Goal: Complete application form

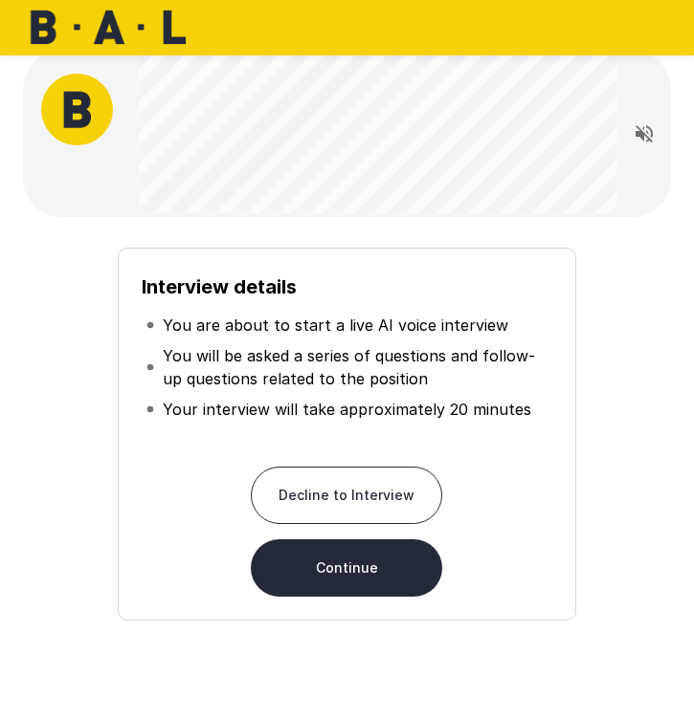
scroll to position [21, 0]
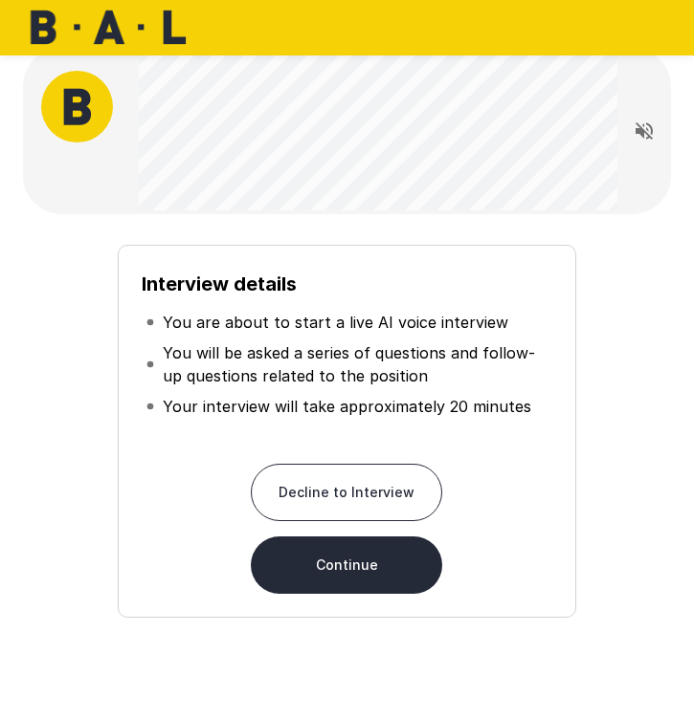
click at [342, 578] on button "Continue" at bounding box center [346, 565] width 191 height 57
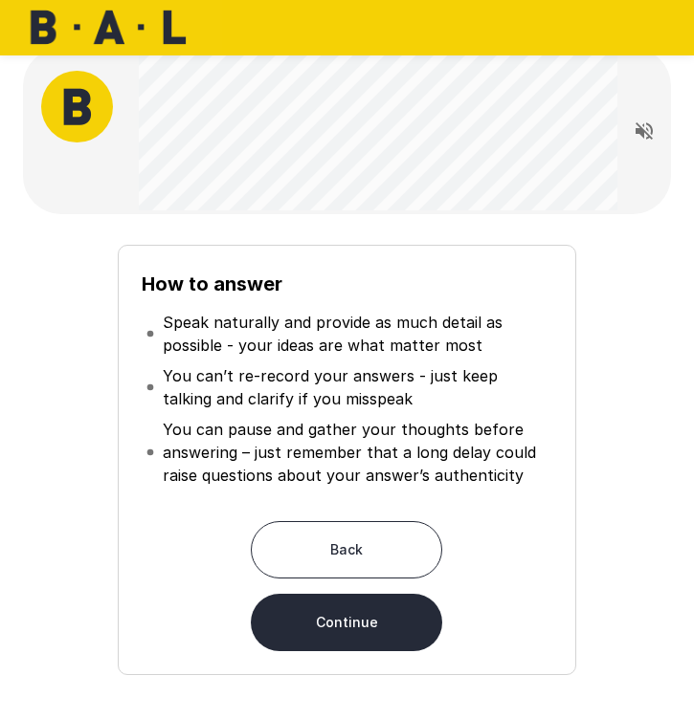
click at [373, 629] on button "Continue" at bounding box center [346, 622] width 191 height 57
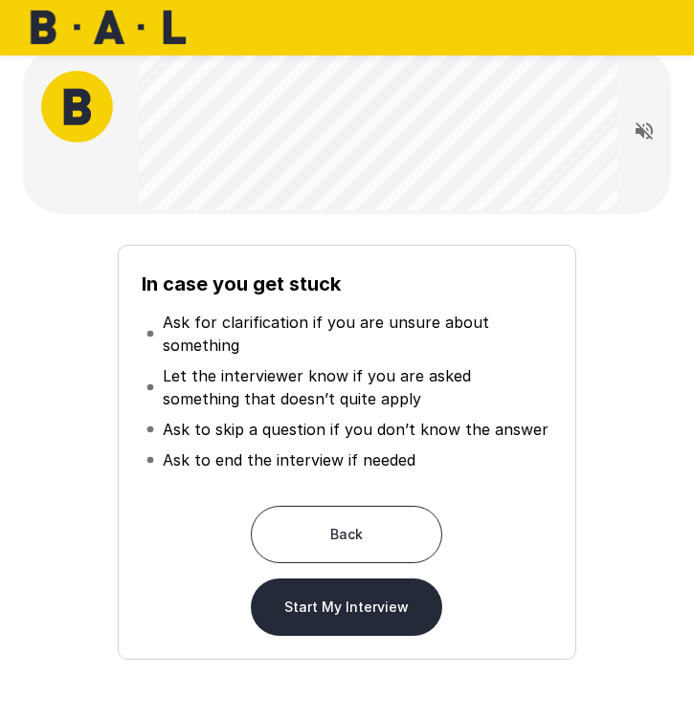
click at [372, 614] on button "Start My Interview" at bounding box center [346, 607] width 191 height 57
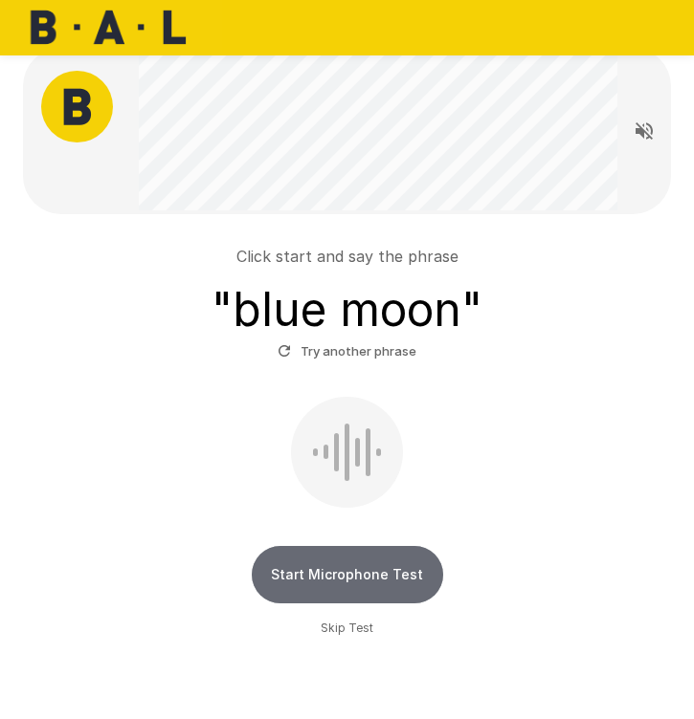
click at [344, 568] on button "Start Microphone Test" at bounding box center [347, 574] width 191 height 57
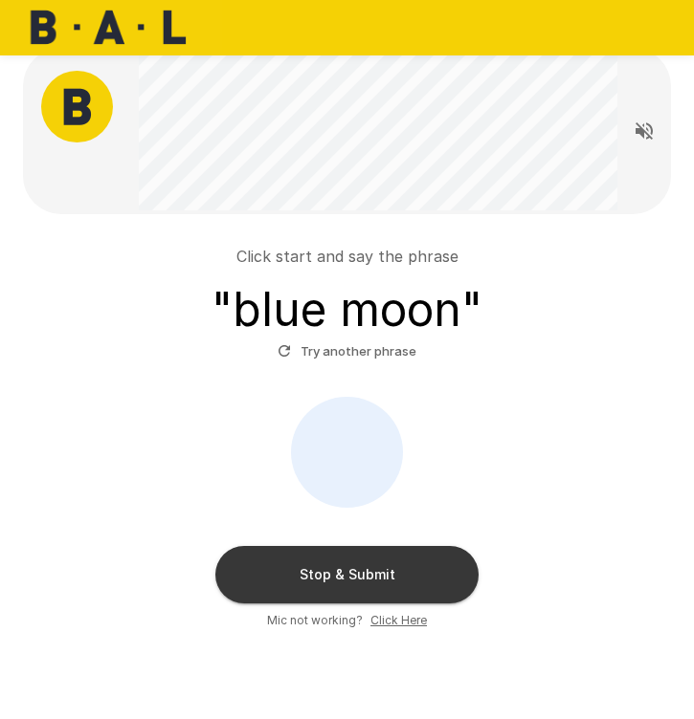
click at [367, 564] on button "Stop & Submit" at bounding box center [346, 574] width 263 height 57
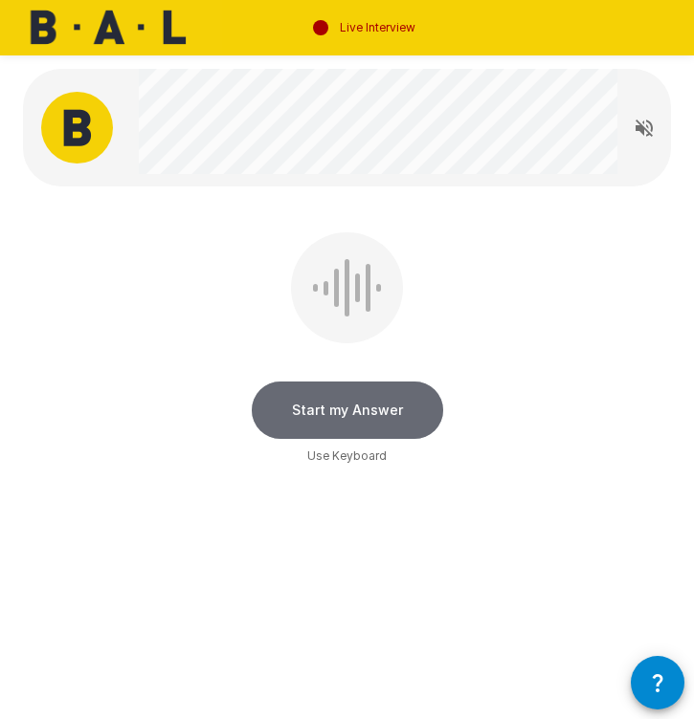
click at [384, 410] on button "Start my Answer" at bounding box center [347, 410] width 191 height 57
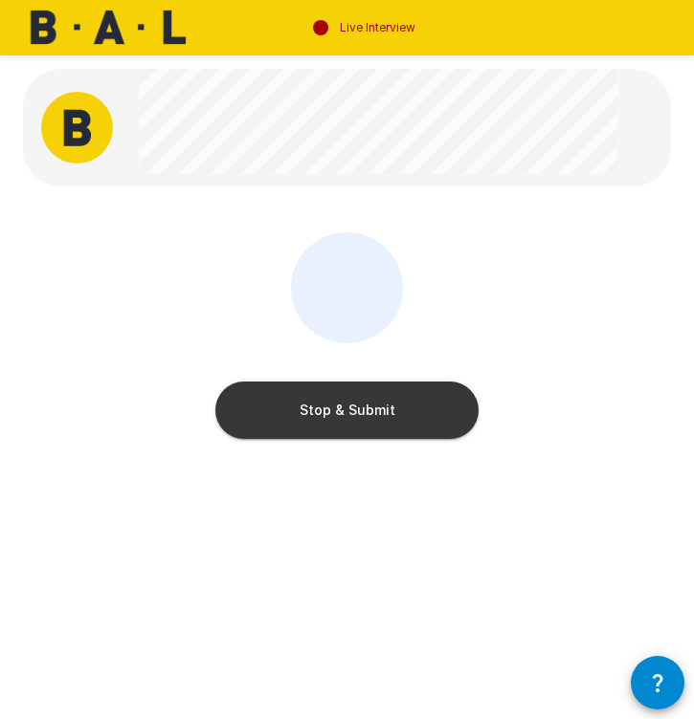
click at [384, 410] on button "Stop & Submit" at bounding box center [346, 410] width 263 height 57
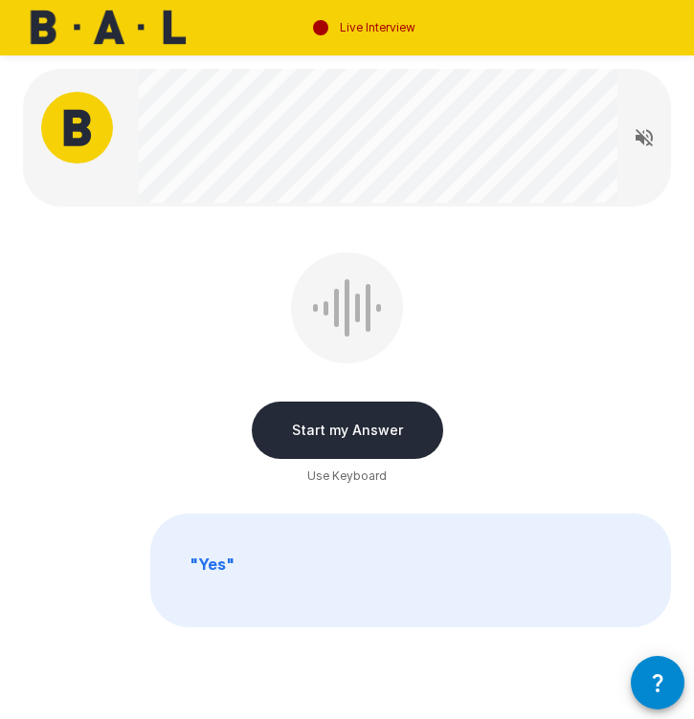
click at [344, 425] on button "Start my Answer" at bounding box center [347, 430] width 191 height 57
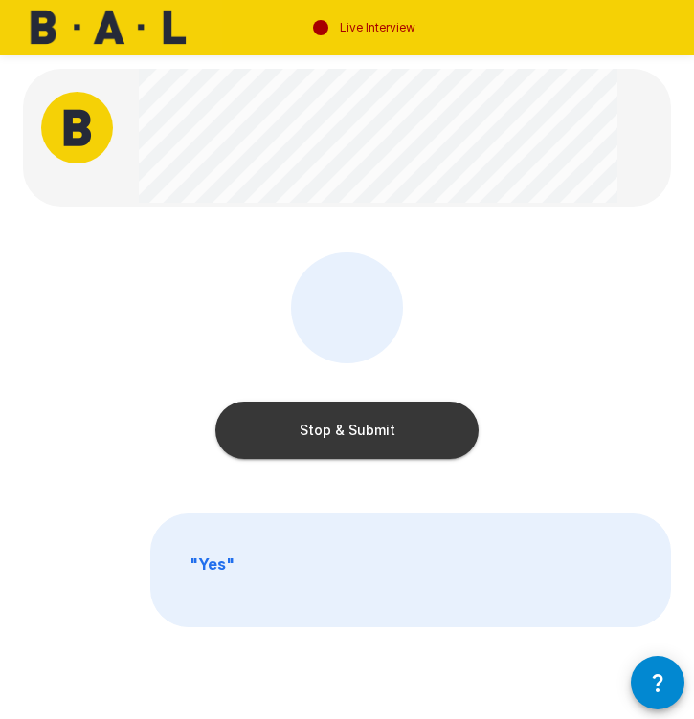
click at [344, 425] on button "Stop & Submit" at bounding box center [346, 430] width 263 height 57
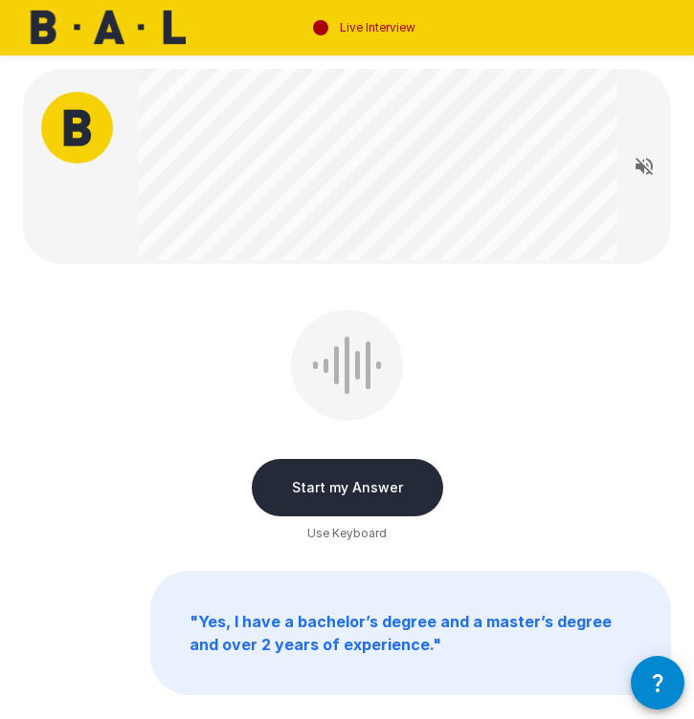
click at [343, 491] on button "Start my Answer" at bounding box center [347, 487] width 191 height 57
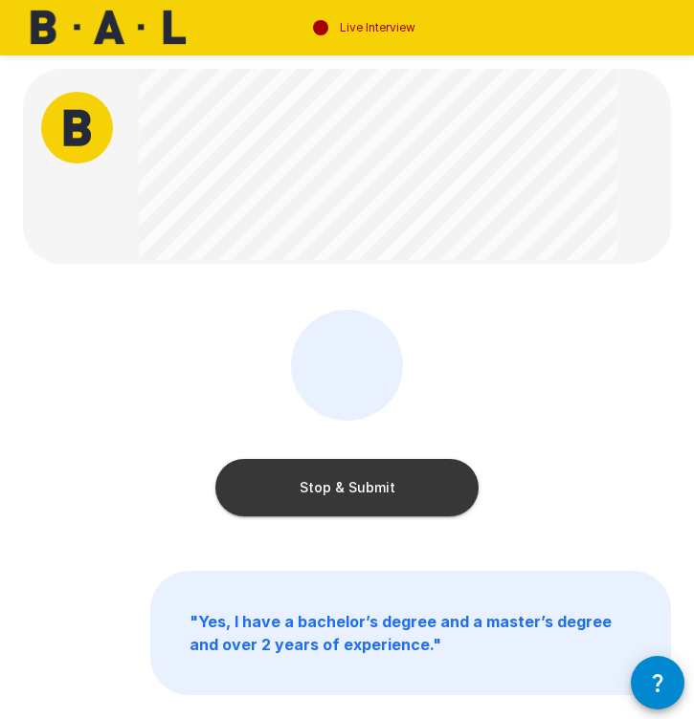
click at [343, 491] on button "Stop & Submit" at bounding box center [346, 487] width 263 height 57
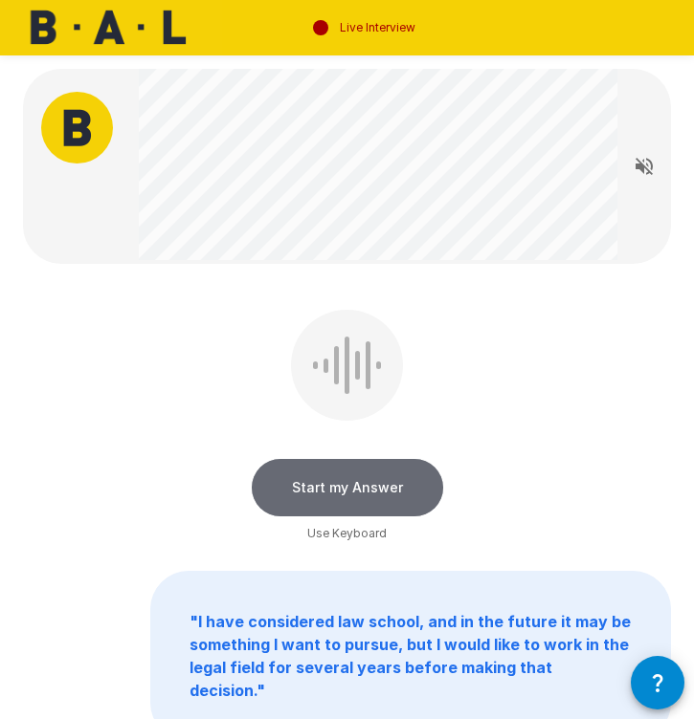
click at [331, 484] on button "Start my Answer" at bounding box center [347, 487] width 191 height 57
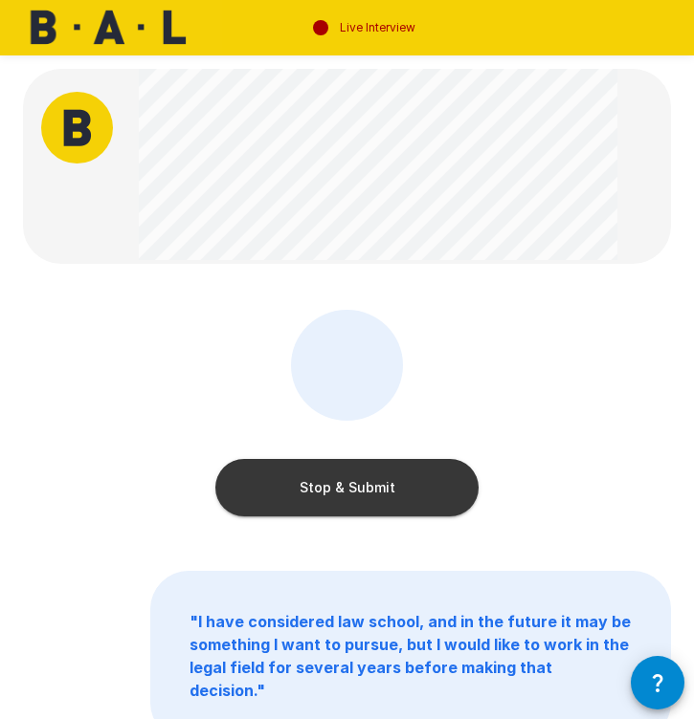
click at [298, 498] on button "Stop & Submit" at bounding box center [346, 487] width 263 height 57
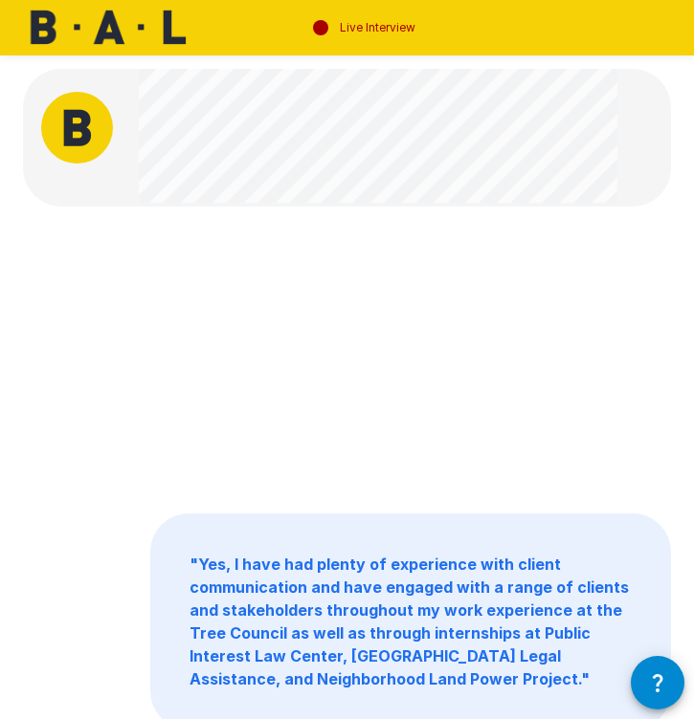
scroll to position [3, 0]
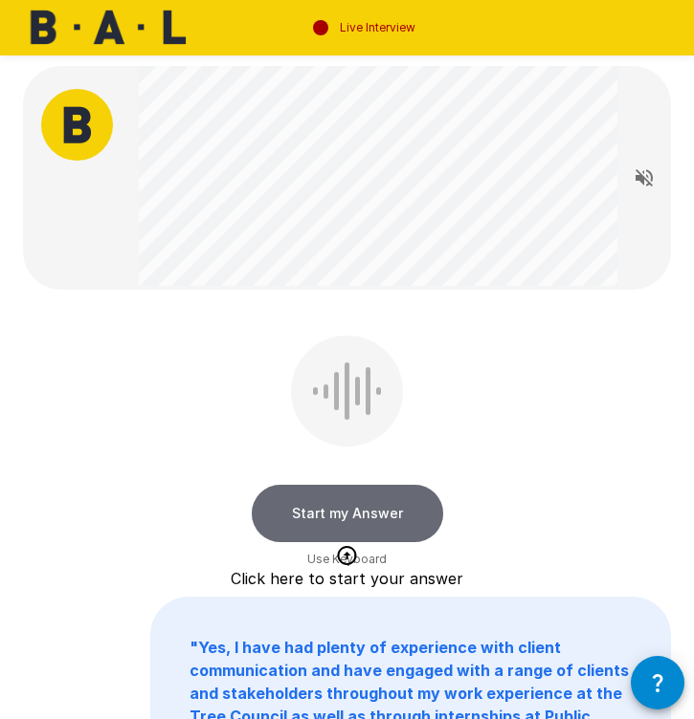
click at [411, 514] on button "Start my Answer" at bounding box center [347, 513] width 191 height 57
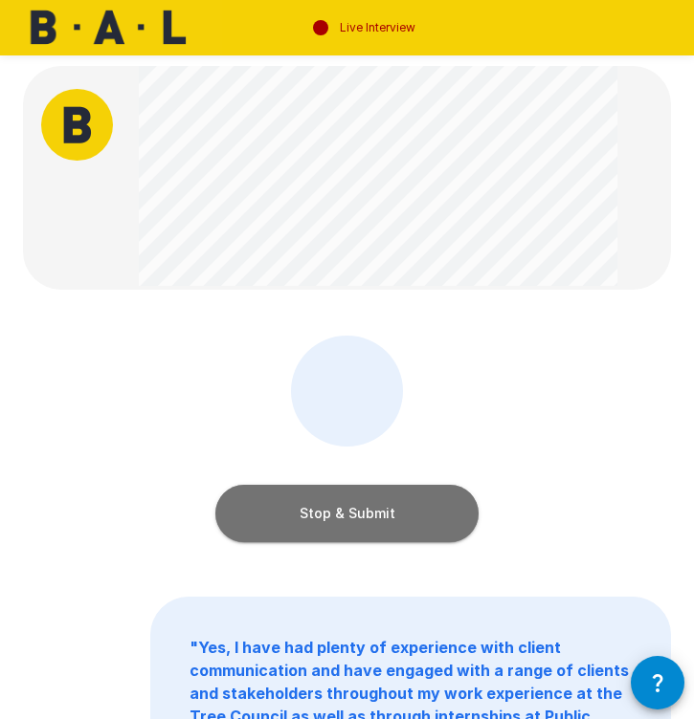
click at [364, 519] on button "Stop & Submit" at bounding box center [346, 513] width 263 height 57
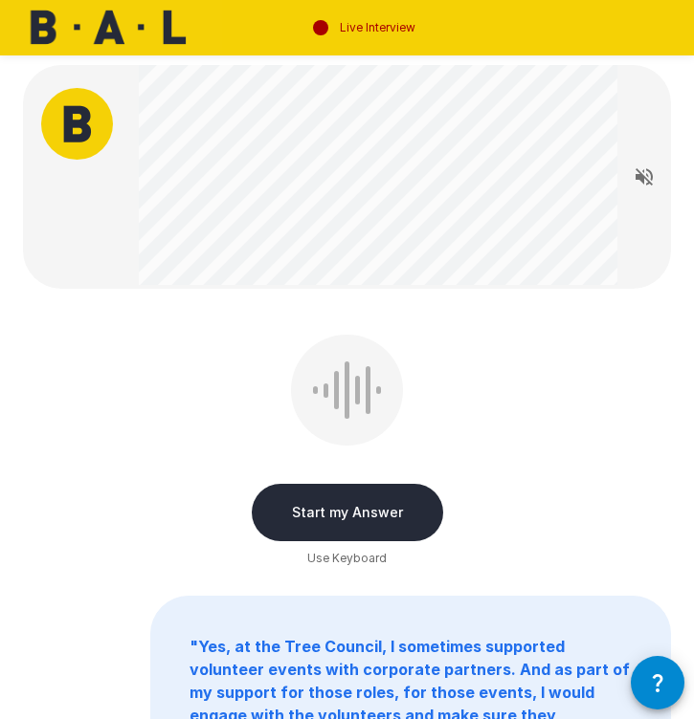
scroll to position [0, 0]
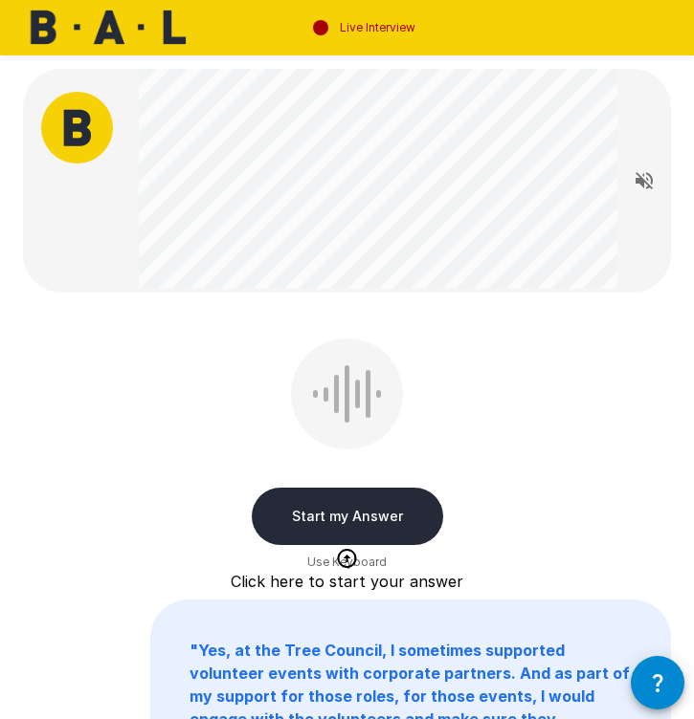
click at [373, 513] on button "Start my Answer" at bounding box center [347, 516] width 191 height 57
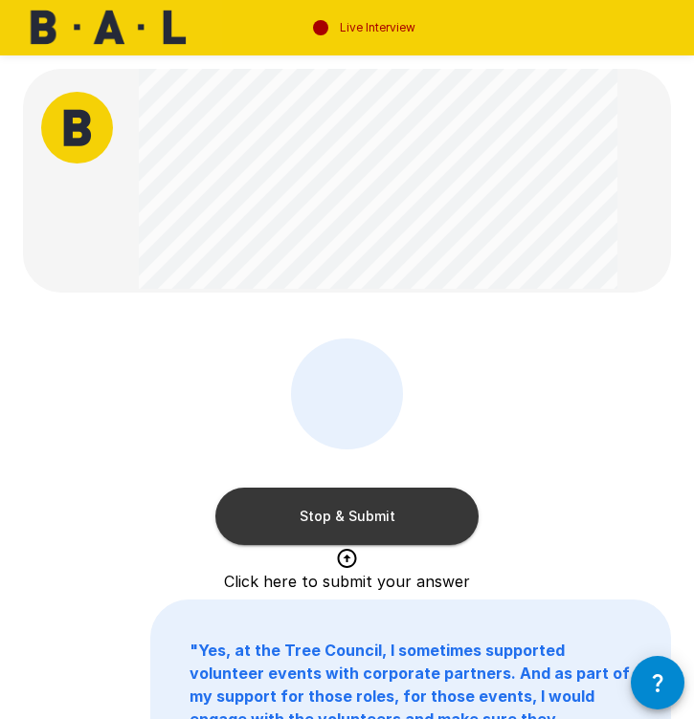
click at [353, 522] on button "Stop & Submit" at bounding box center [346, 516] width 263 height 57
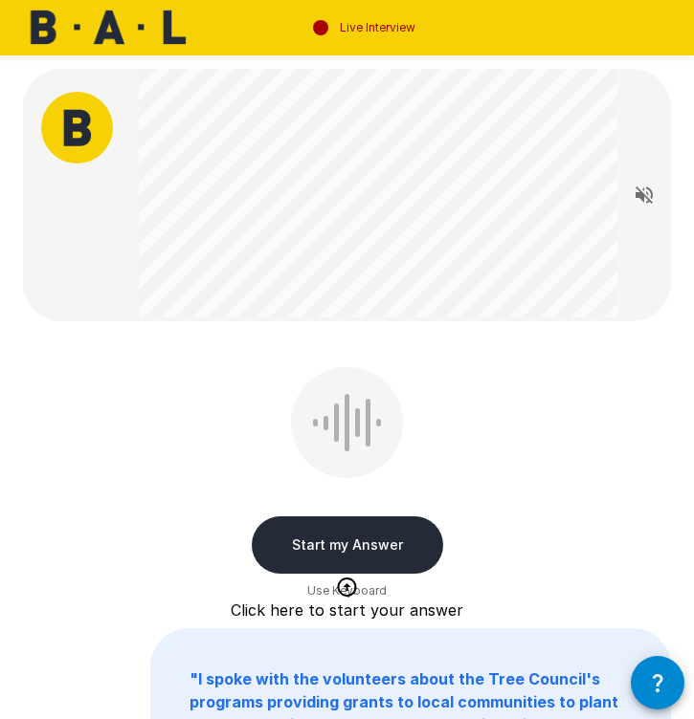
click at [342, 548] on button "Start my Answer" at bounding box center [347, 545] width 191 height 57
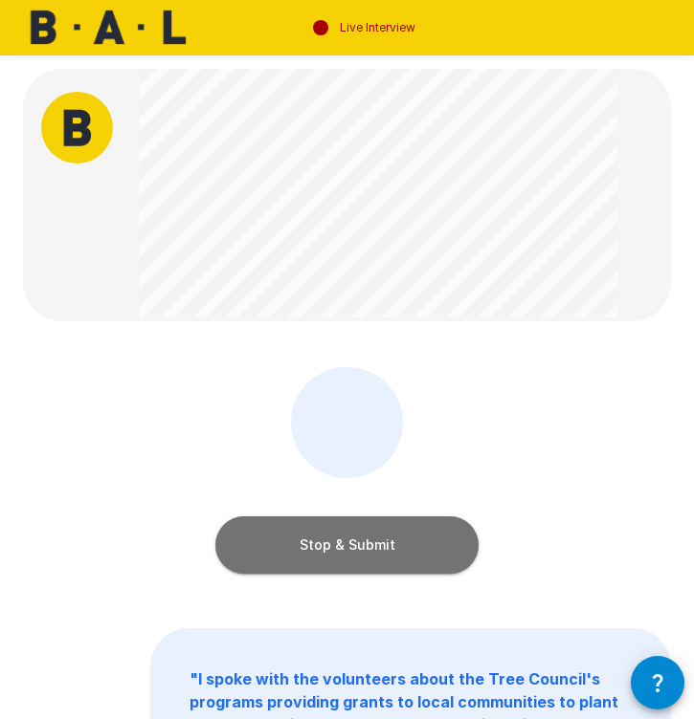
click at [342, 548] on button "Stop & Submit" at bounding box center [346, 545] width 263 height 57
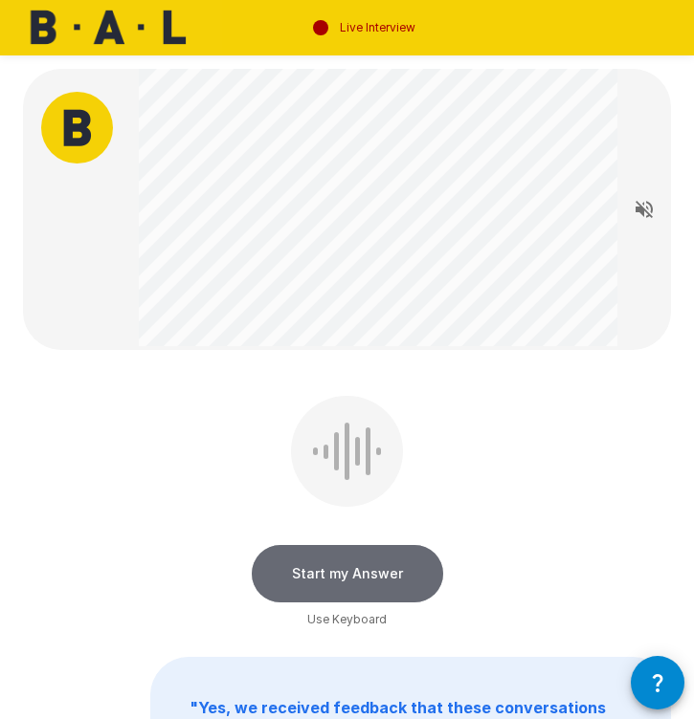
click at [371, 574] on button "Start my Answer" at bounding box center [347, 573] width 191 height 57
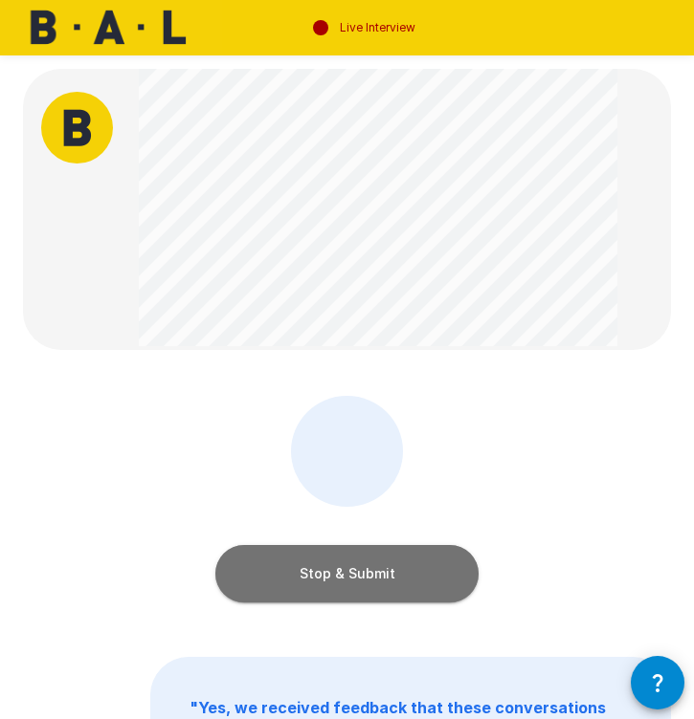
click at [371, 574] on button "Stop & Submit" at bounding box center [346, 573] width 263 height 57
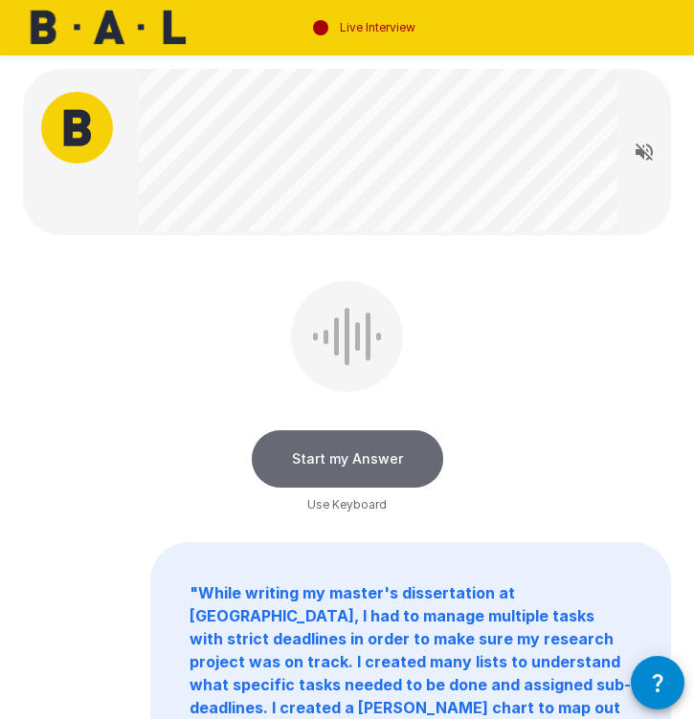
click at [316, 459] on button "Start my Answer" at bounding box center [347, 459] width 191 height 57
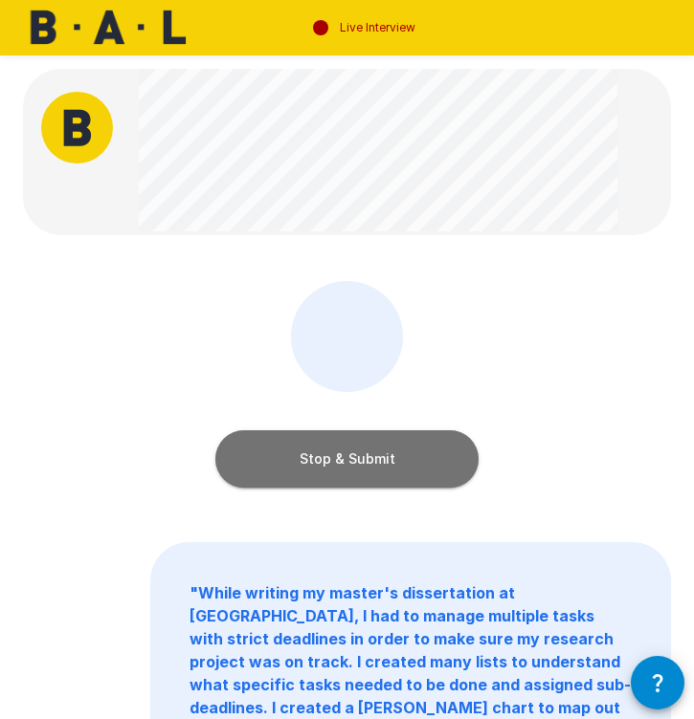
click at [316, 459] on button "Stop & Submit" at bounding box center [346, 459] width 263 height 57
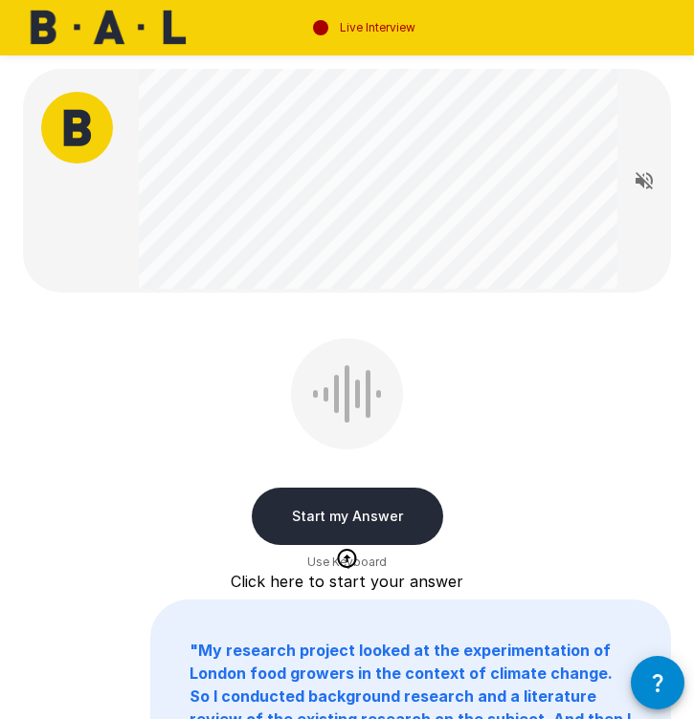
click at [319, 511] on button "Start my Answer" at bounding box center [347, 516] width 191 height 57
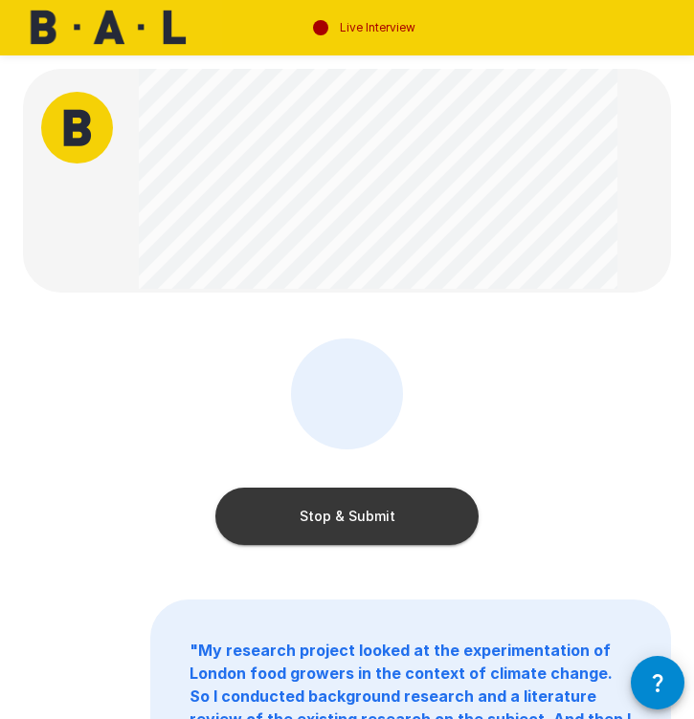
click at [357, 528] on button "Stop & Submit" at bounding box center [346, 516] width 263 height 57
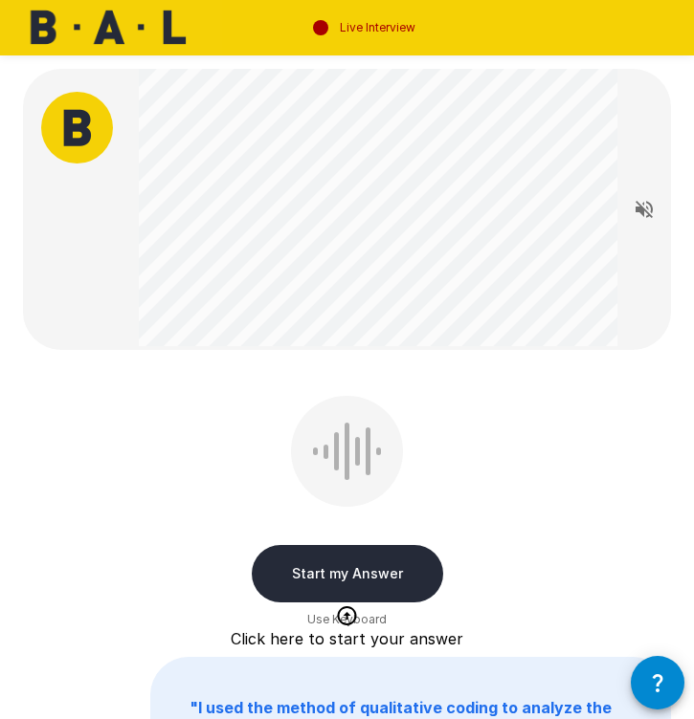
click at [296, 580] on button "Start my Answer" at bounding box center [347, 573] width 191 height 57
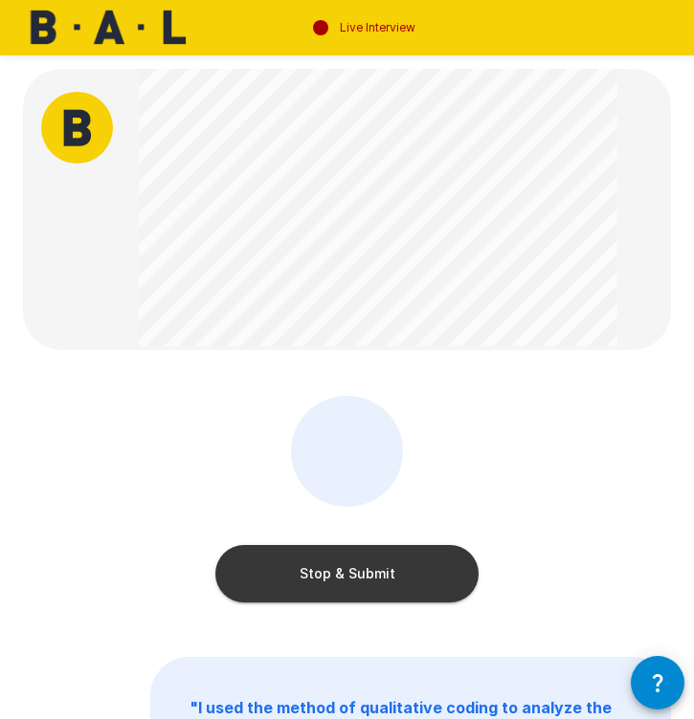
click at [296, 580] on button "Stop & Submit" at bounding box center [346, 573] width 263 height 57
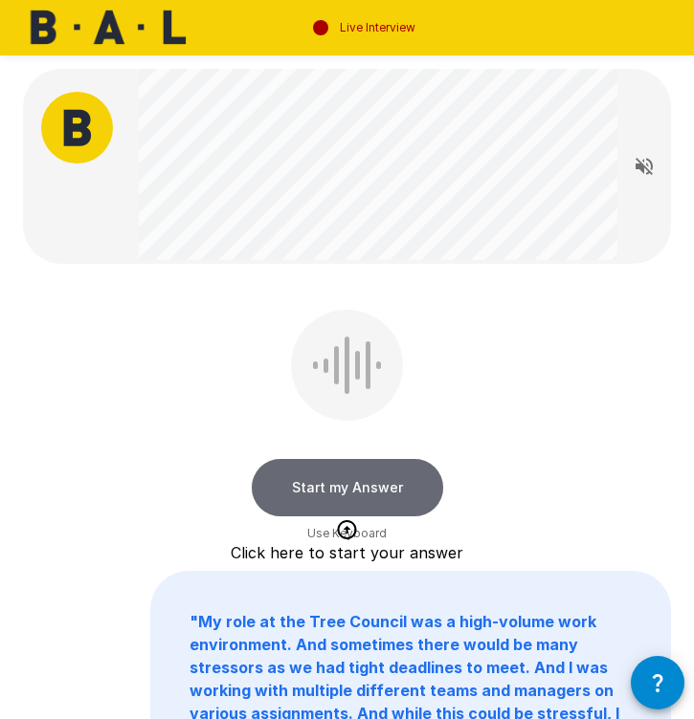
click at [337, 501] on button "Start my Answer" at bounding box center [347, 487] width 191 height 57
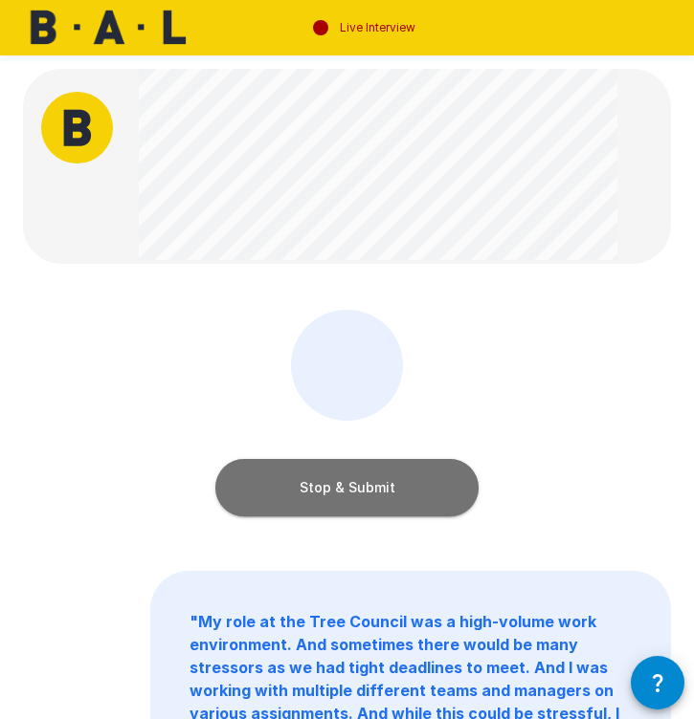
click at [367, 485] on button "Stop & Submit" at bounding box center [346, 487] width 263 height 57
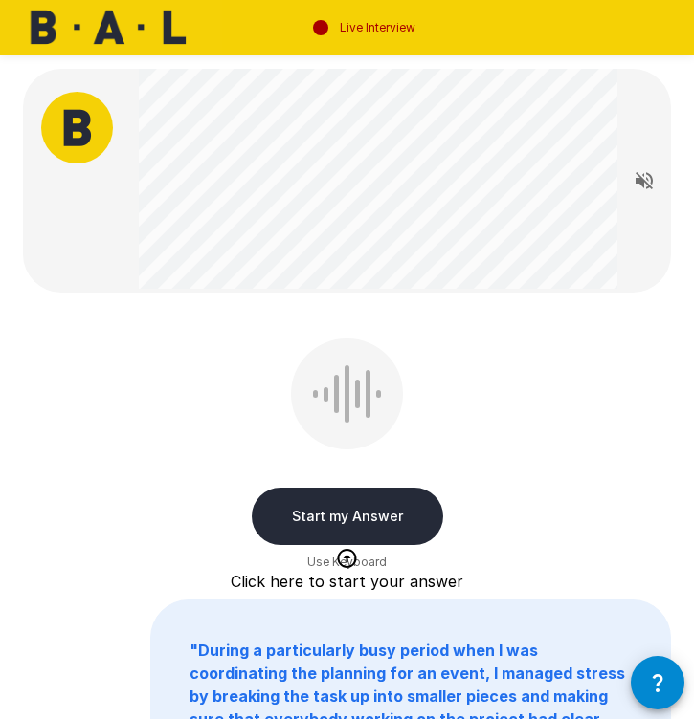
click at [400, 513] on button "Start my Answer" at bounding box center [347, 516] width 191 height 57
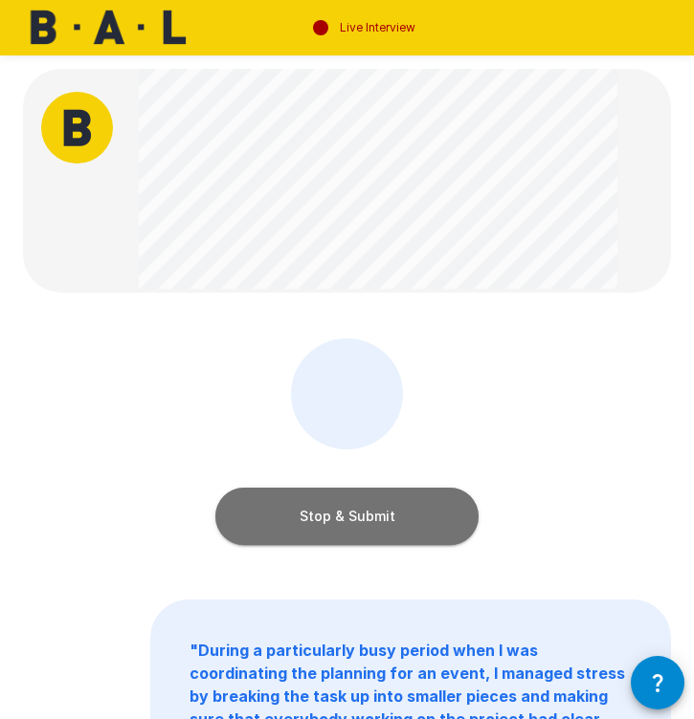
click at [365, 508] on button "Stop & Submit" at bounding box center [346, 516] width 263 height 57
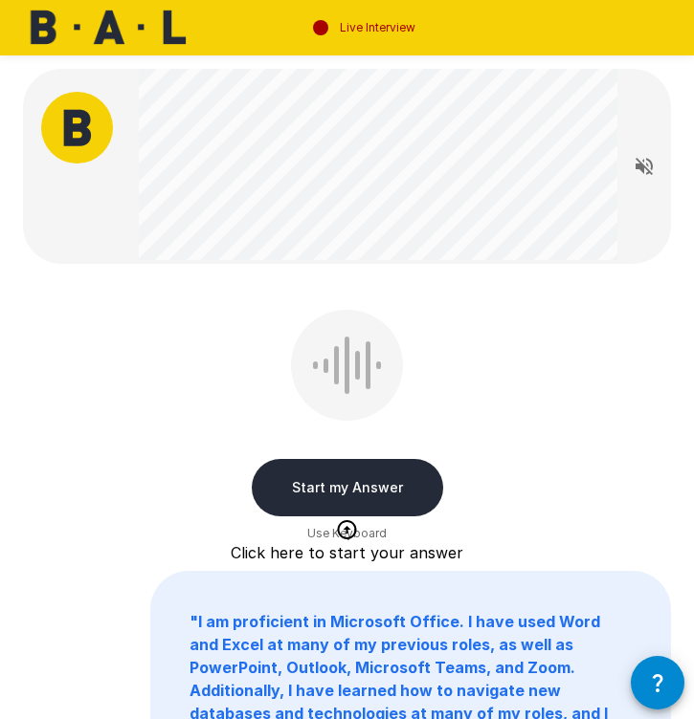
click at [324, 484] on button "Start my Answer" at bounding box center [347, 487] width 191 height 57
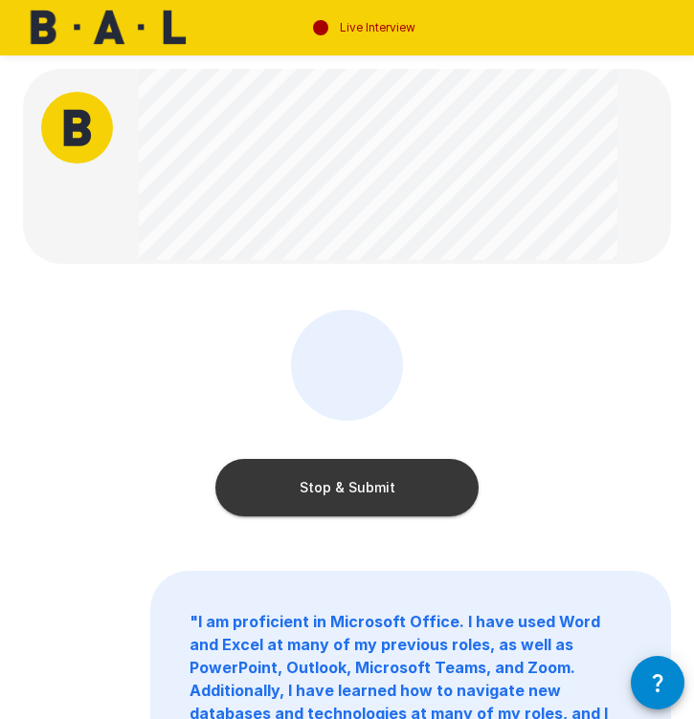
click at [324, 484] on button "Stop & Submit" at bounding box center [346, 487] width 263 height 57
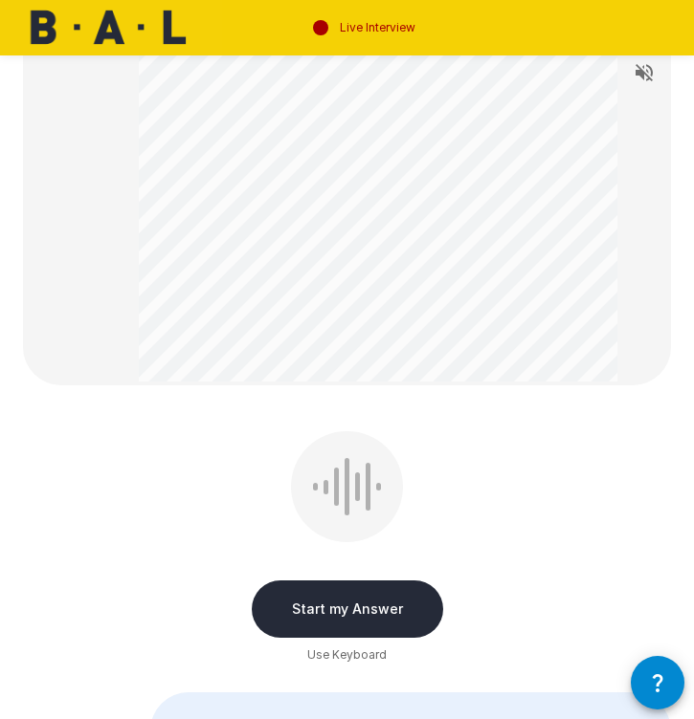
scroll to position [320, 0]
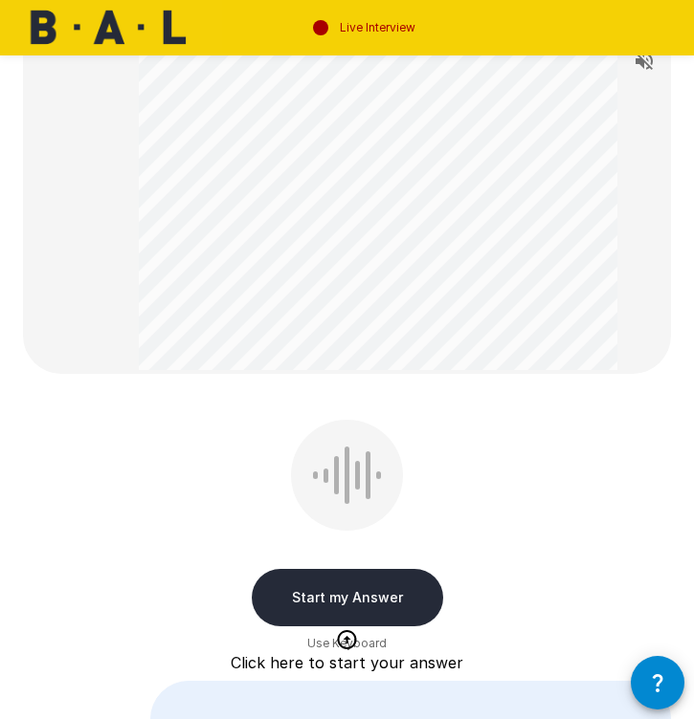
click at [325, 592] on button "Start my Answer" at bounding box center [347, 597] width 191 height 57
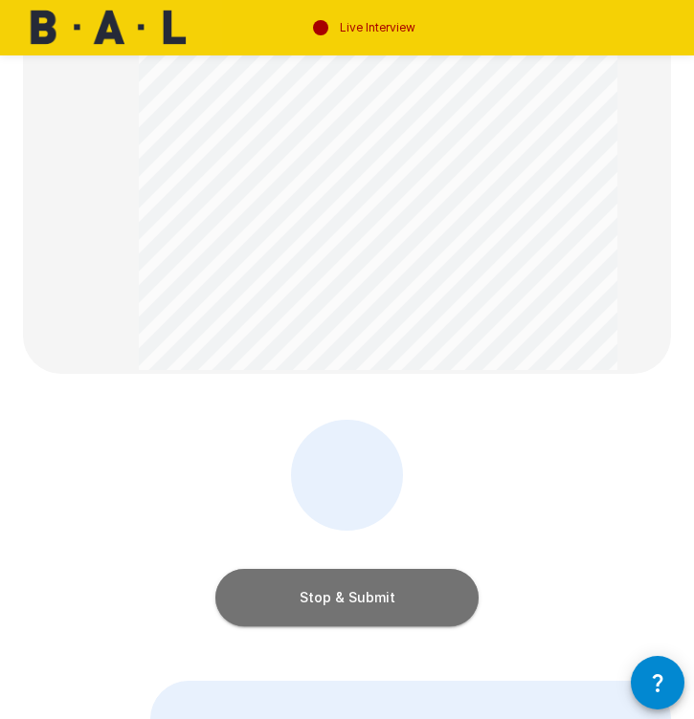
click at [325, 592] on button "Stop & Submit" at bounding box center [346, 597] width 263 height 57
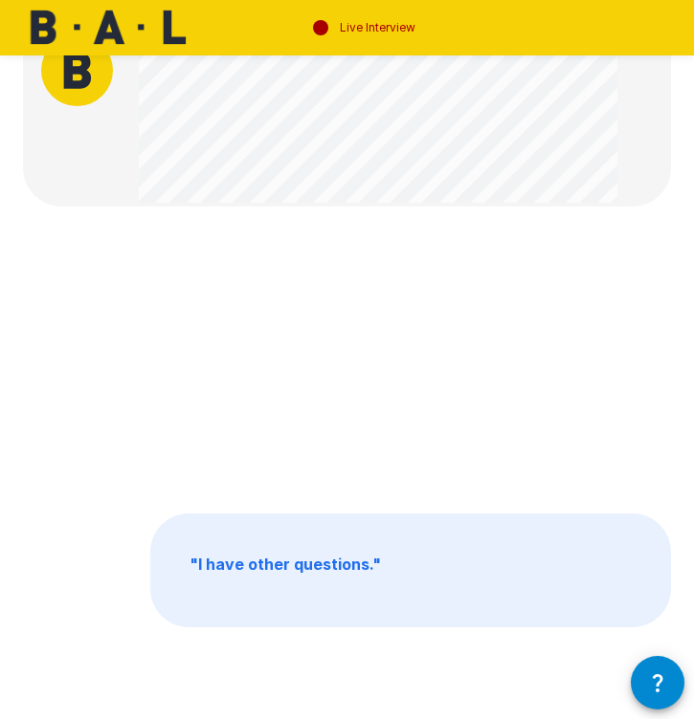
scroll to position [0, 0]
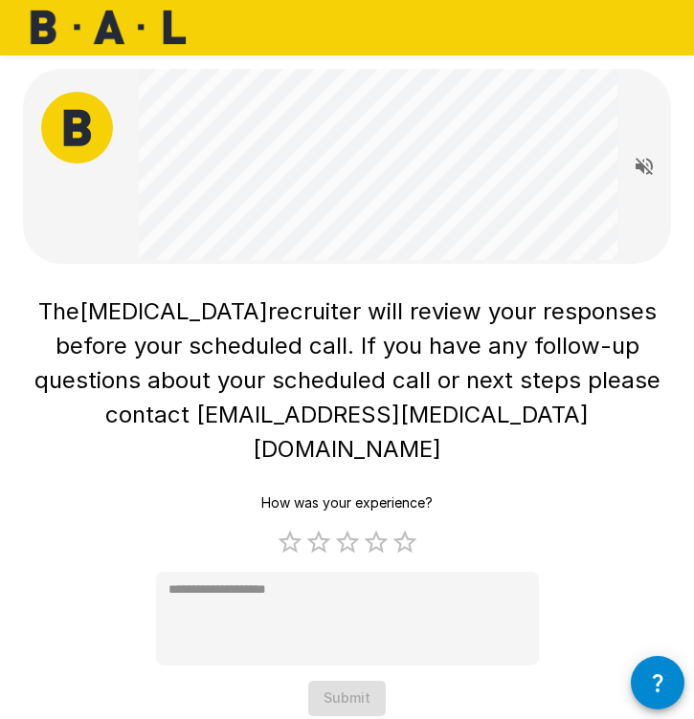
click at [93, 480] on div "The [MEDICAL_DATA] recruiter will review your responses before your scheduled c…" at bounding box center [347, 502] width 648 height 430
click at [118, 543] on div "The [MEDICAL_DATA] recruiter will review your responses before your scheduled c…" at bounding box center [347, 502] width 648 height 430
click at [376, 528] on label "4 Stars" at bounding box center [376, 542] width 29 height 29
click at [377, 528] on label "4 Stars" at bounding box center [376, 542] width 29 height 29
click at [656, 674] on icon "button" at bounding box center [657, 683] width 23 height 23
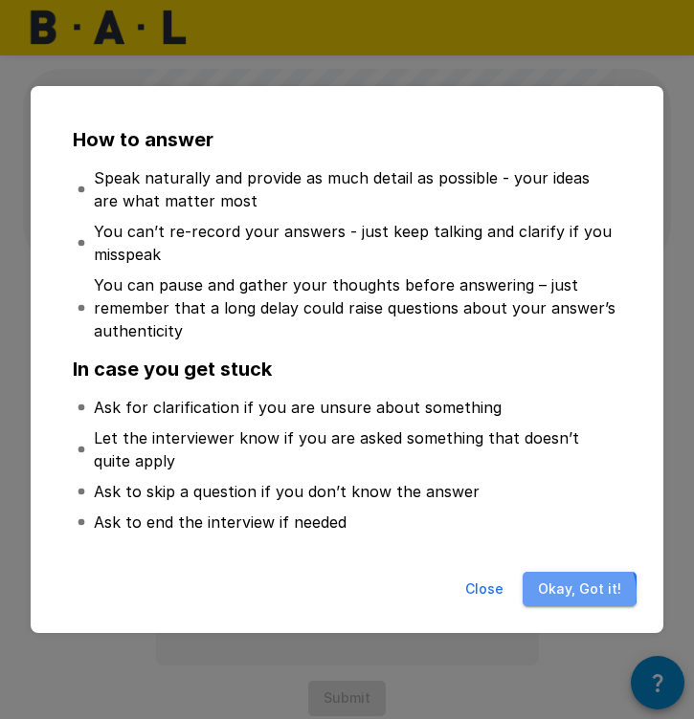
click at [574, 594] on button "Okay, Got it!" at bounding box center [579, 589] width 114 height 35
type textarea "*"
